Goal: Information Seeking & Learning: Compare options

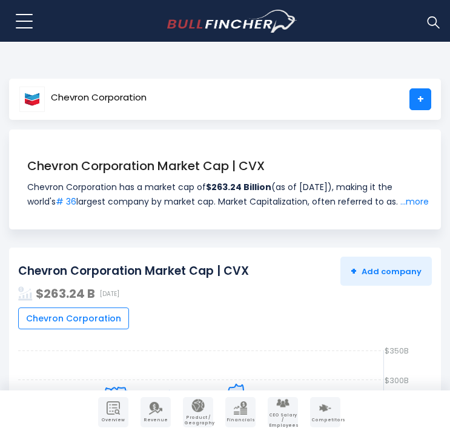
click at [155, 96] on div "Chevron Corporation +" at bounding box center [225, 99] width 432 height 41
click at [411, 101] on link "+" at bounding box center [421, 99] width 22 height 22
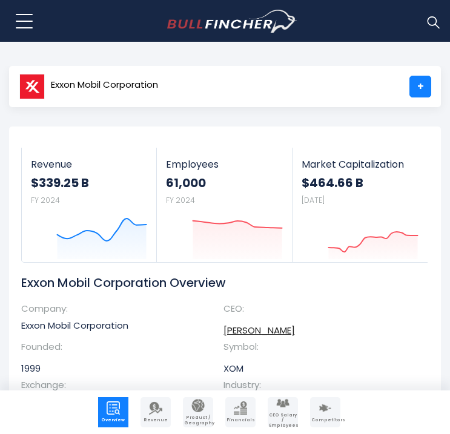
scroll to position [15, 0]
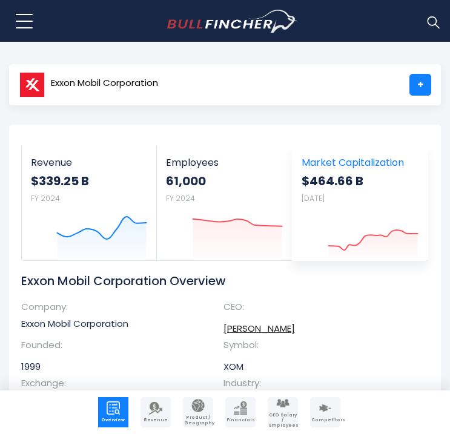
click at [345, 154] on link "Market Capitalization $464.66 B Aug 20, 2025 Created with Highcharts 12.1.2" at bounding box center [360, 203] width 135 height 115
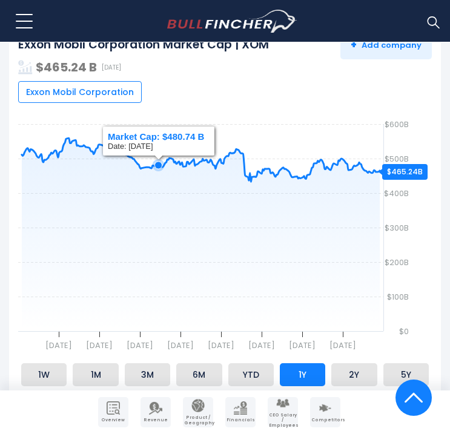
scroll to position [226, 0]
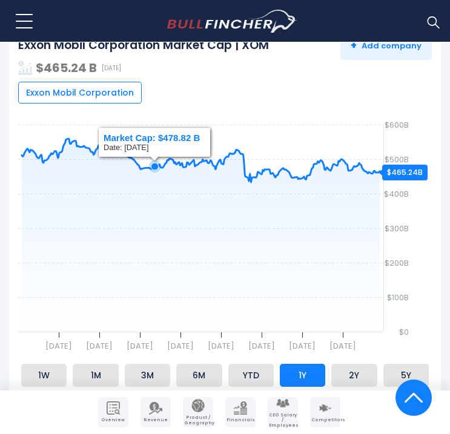
click at [154, 167] on icon at bounding box center [154, 166] width 7 height 7
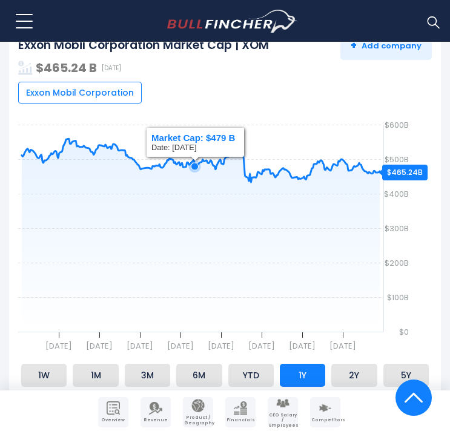
scroll to position [230, 0]
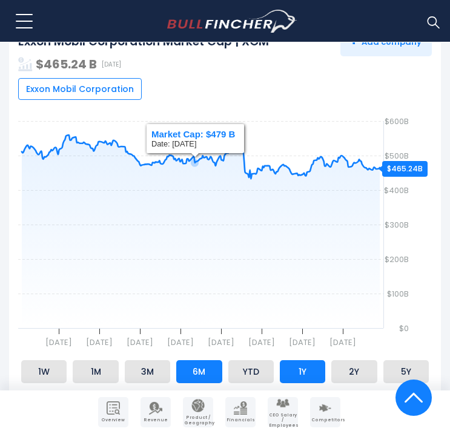
click at [208, 383] on li "6M" at bounding box center [198, 372] width 45 height 23
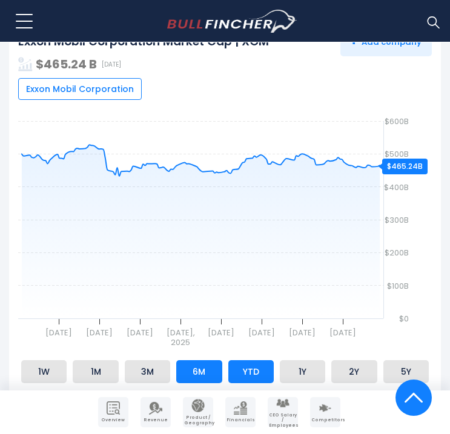
click at [244, 374] on li "YTD" at bounding box center [250, 372] width 45 height 23
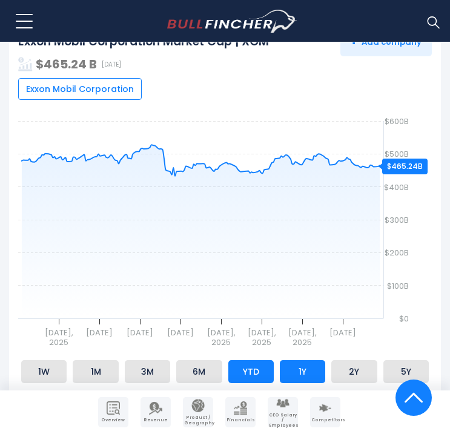
click at [305, 368] on li "1Y" at bounding box center [302, 372] width 45 height 23
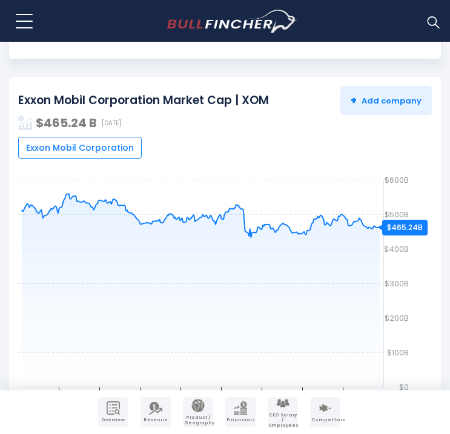
scroll to position [0, 0]
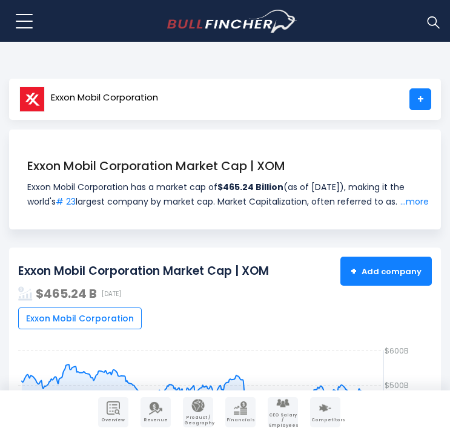
click at [372, 268] on span "+ Add company" at bounding box center [386, 271] width 71 height 11
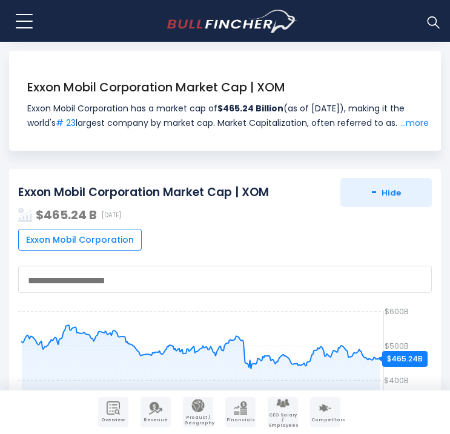
scroll to position [129, 0]
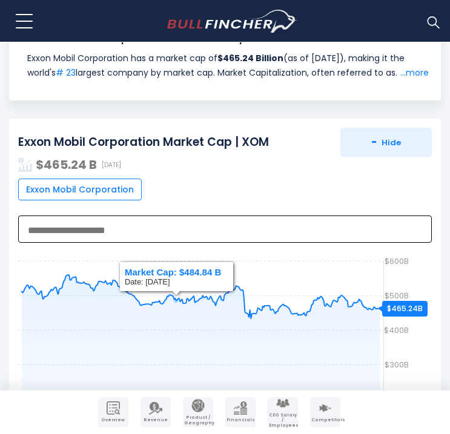
click at [145, 242] on span at bounding box center [225, 229] width 414 height 27
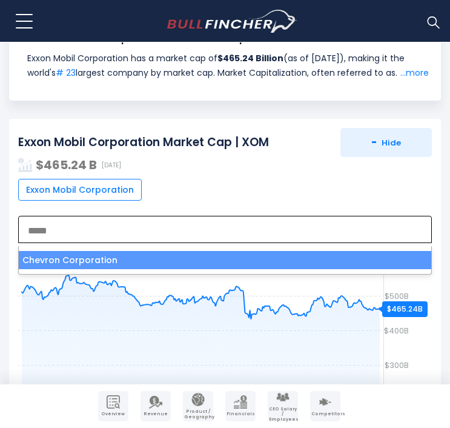
type textarea "*****"
select select "***"
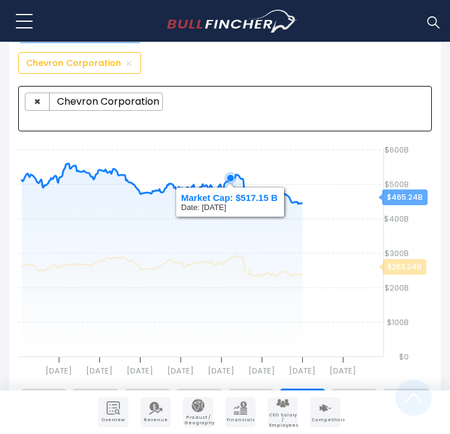
scroll to position [364, 0]
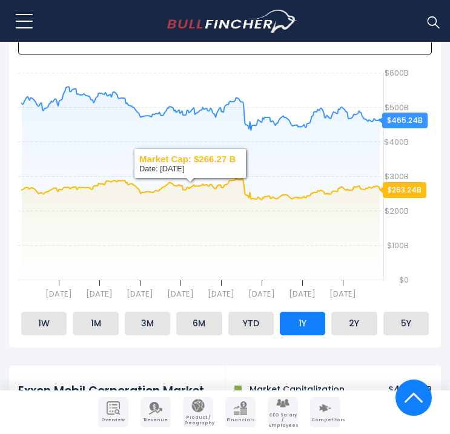
click at [245, 314] on ul "1W 1M 3M 6M YTD 1Y 2Y 5Y" at bounding box center [225, 323] width 414 height 29
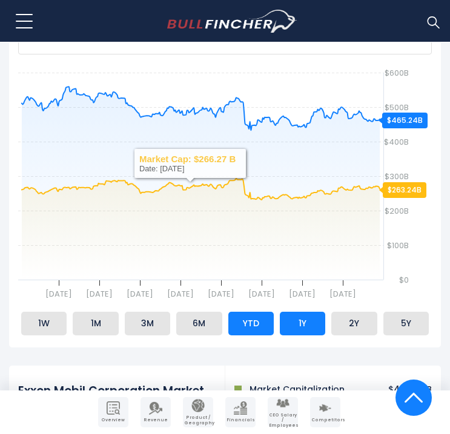
click at [245, 324] on li "YTD" at bounding box center [250, 323] width 45 height 23
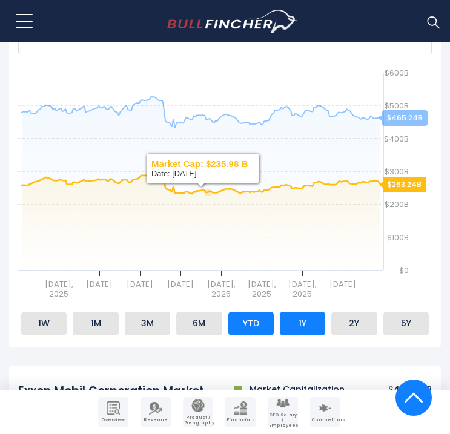
click at [292, 332] on li "1Y" at bounding box center [302, 323] width 45 height 23
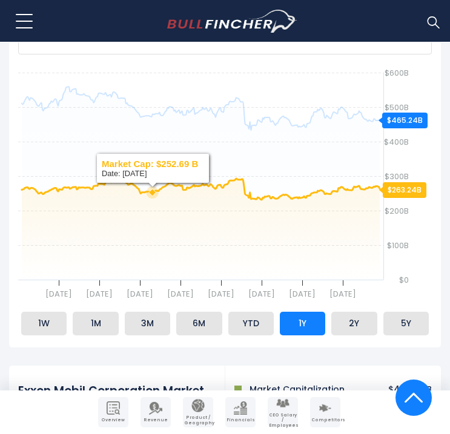
click at [153, 218] on rect at bounding box center [225, 188] width 414 height 242
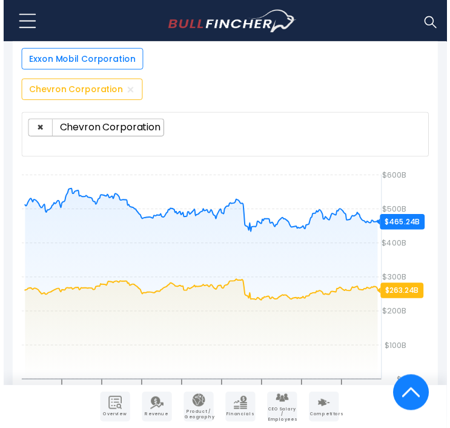
scroll to position [248, 0]
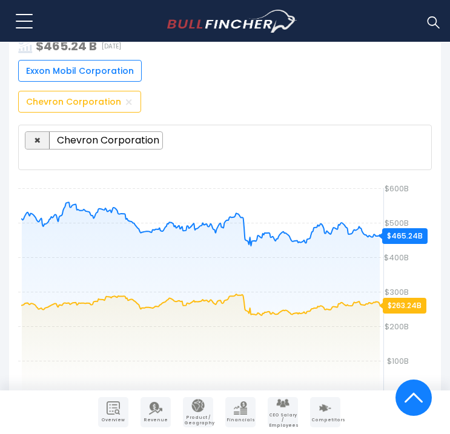
click at [38, 142] on span "×" at bounding box center [37, 140] width 7 height 15
select select
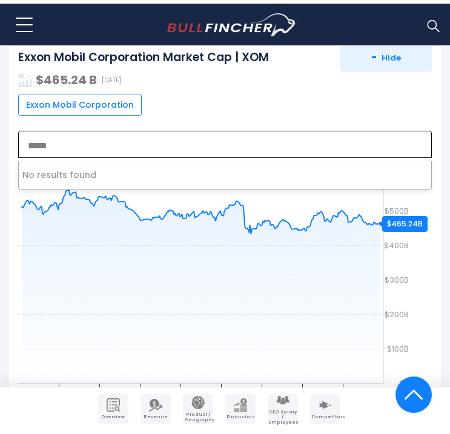
scroll to position [175, 0]
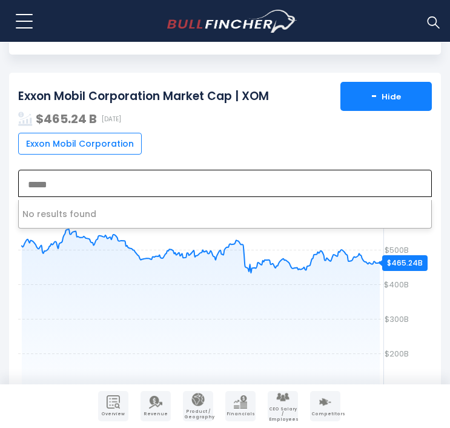
type textarea "*****"
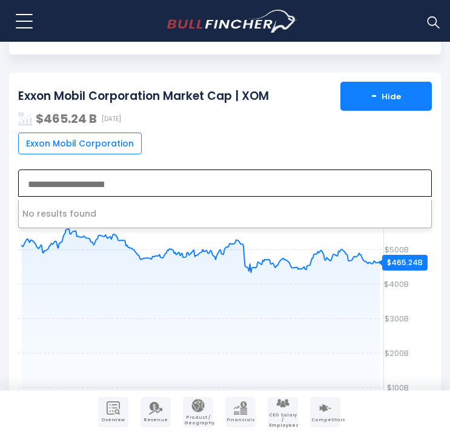
click at [399, 102] on span "- Hide" at bounding box center [386, 96] width 30 height 11
